Goal: Transaction & Acquisition: Purchase product/service

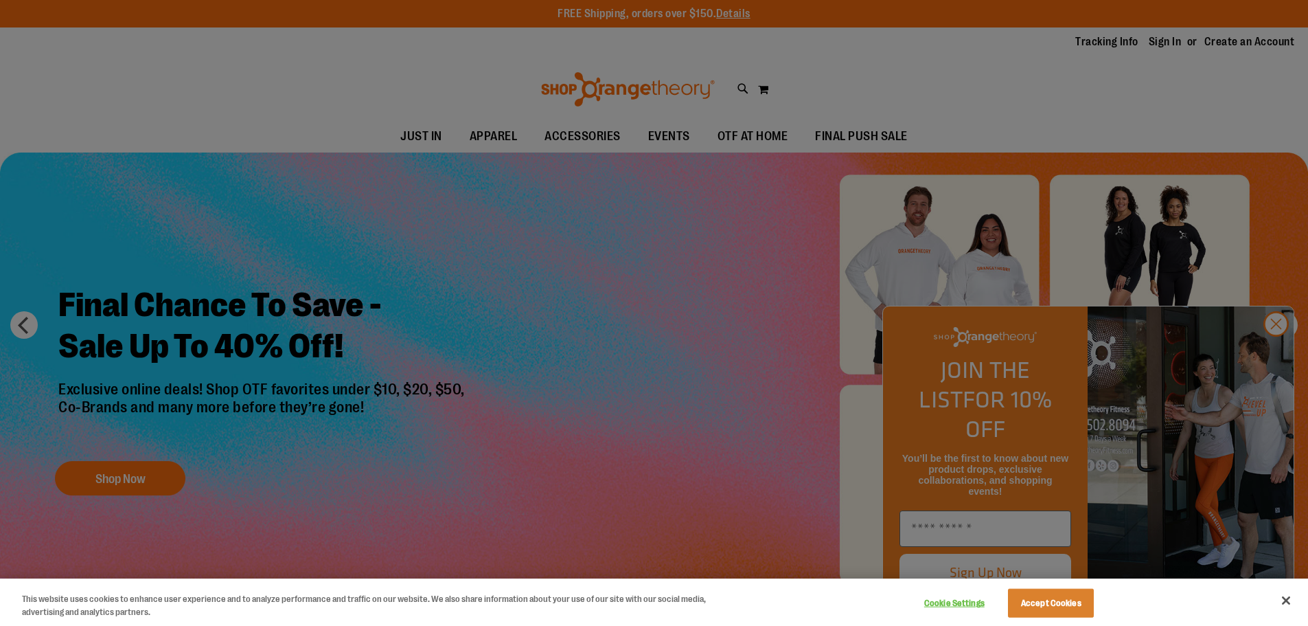
click at [1272, 350] on div at bounding box center [654, 313] width 1308 height 626
click at [1286, 358] on div at bounding box center [654, 313] width 1308 height 626
click at [1274, 349] on div at bounding box center [654, 313] width 1308 height 626
click at [1027, 604] on button "Accept Cookies" at bounding box center [1051, 603] width 86 height 29
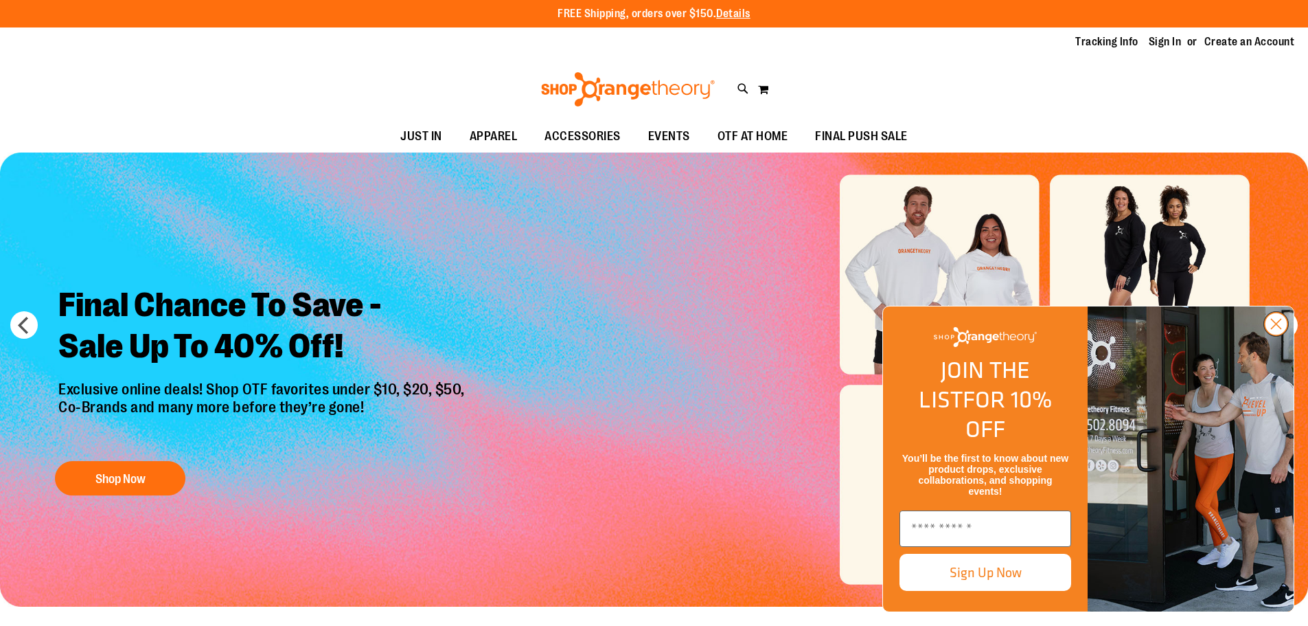
click at [1280, 335] on circle "Close dialog" at bounding box center [1276, 324] width 23 height 23
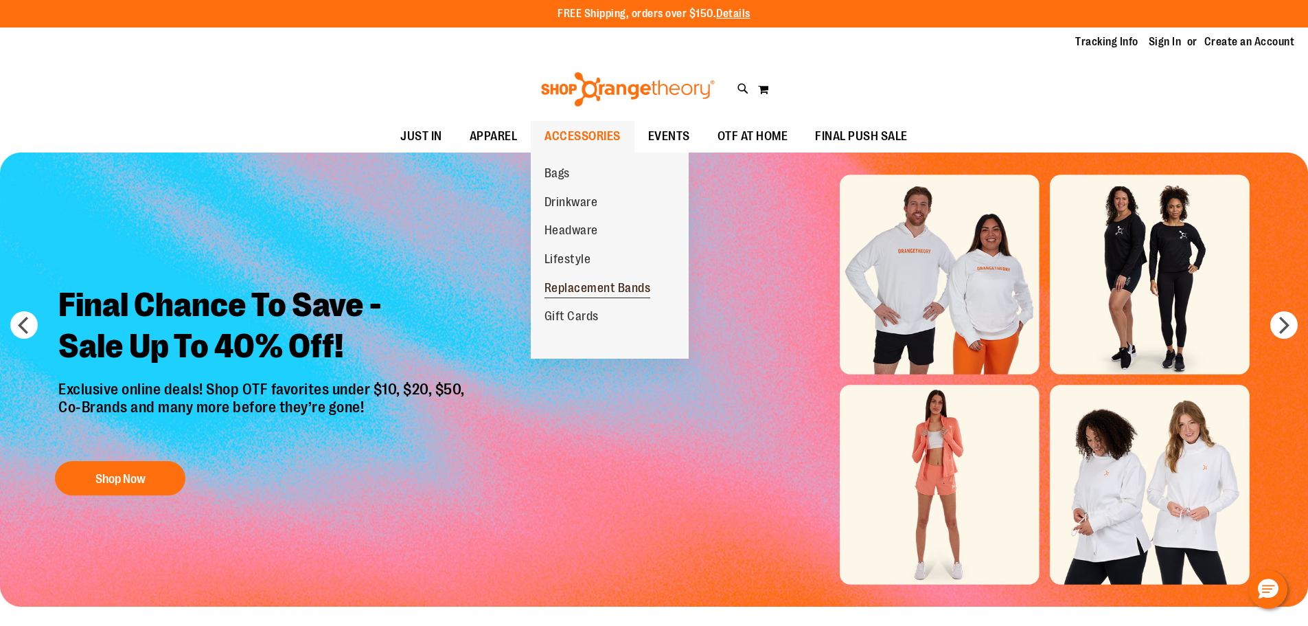
click at [600, 290] on span "Replacement Bands" at bounding box center [598, 289] width 106 height 17
